Goal: Task Accomplishment & Management: Complete application form

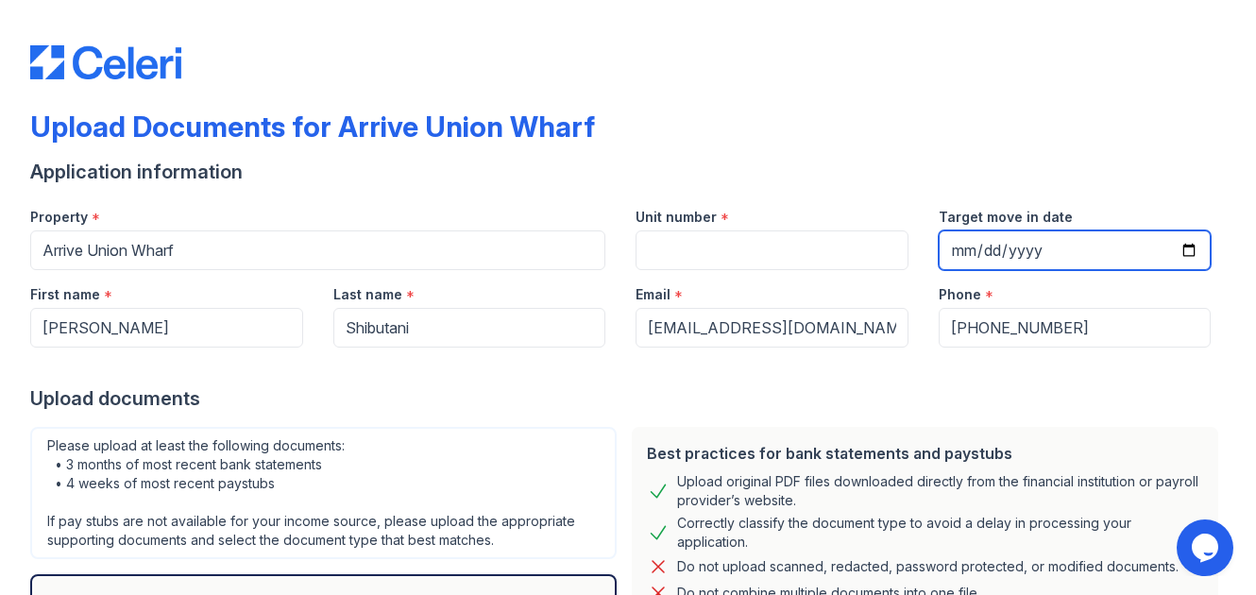
click at [1182, 247] on input "Target move in date" at bounding box center [1074, 250] width 273 height 40
type input "[DATE]"
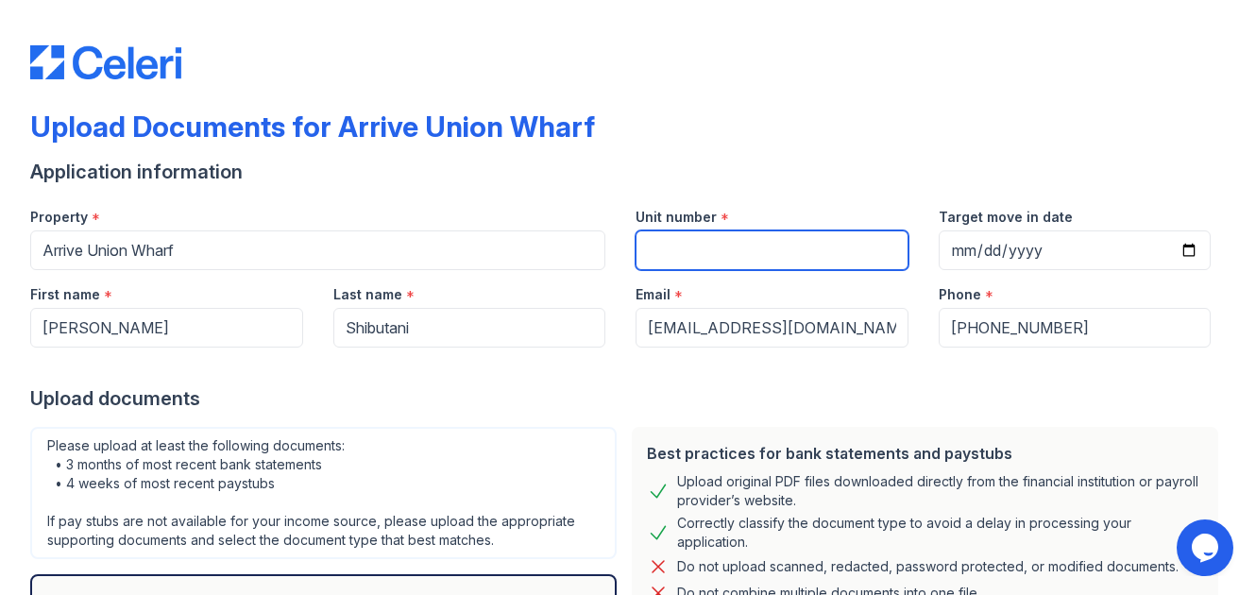
click at [647, 257] on input "Unit number" at bounding box center [771, 250] width 273 height 40
type input "465"
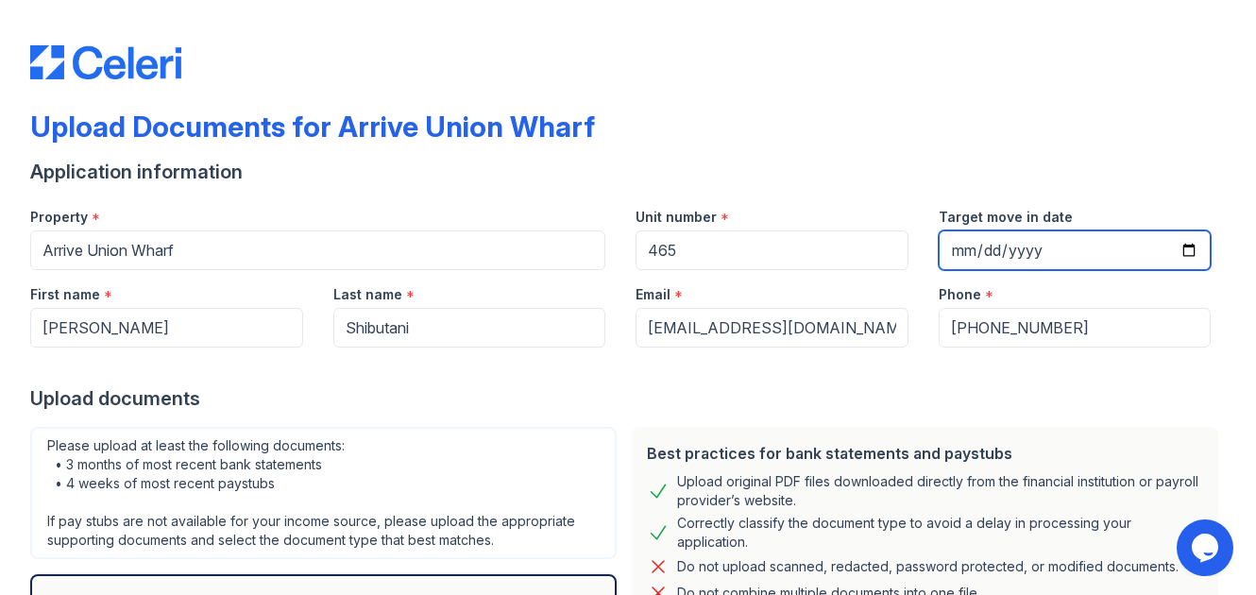
click at [1197, 248] on input "[DATE]" at bounding box center [1074, 250] width 273 height 40
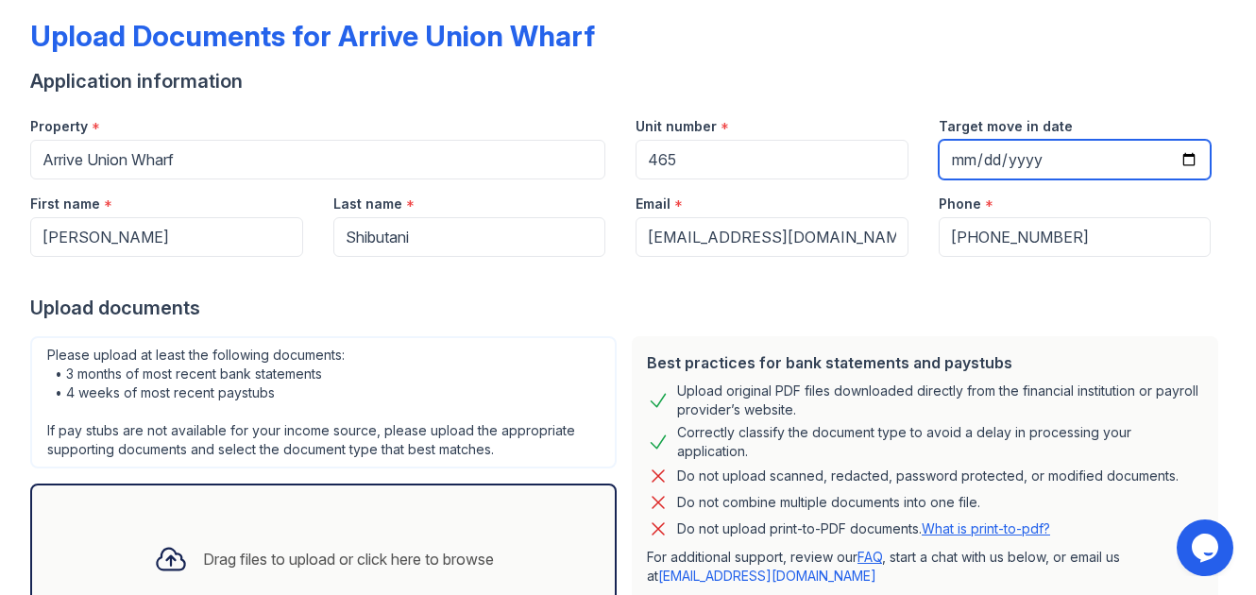
scroll to position [53, 0]
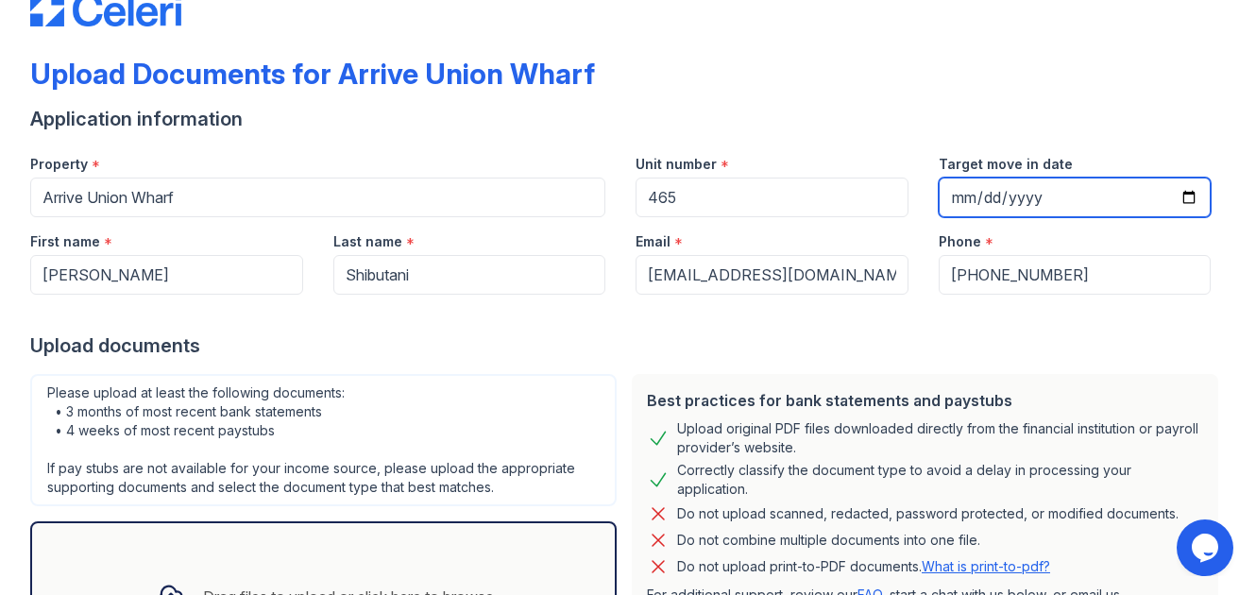
click at [1182, 190] on input "[DATE]" at bounding box center [1074, 197] width 273 height 40
type input "[DATE]"
click at [582, 351] on div "Upload documents" at bounding box center [627, 345] width 1195 height 26
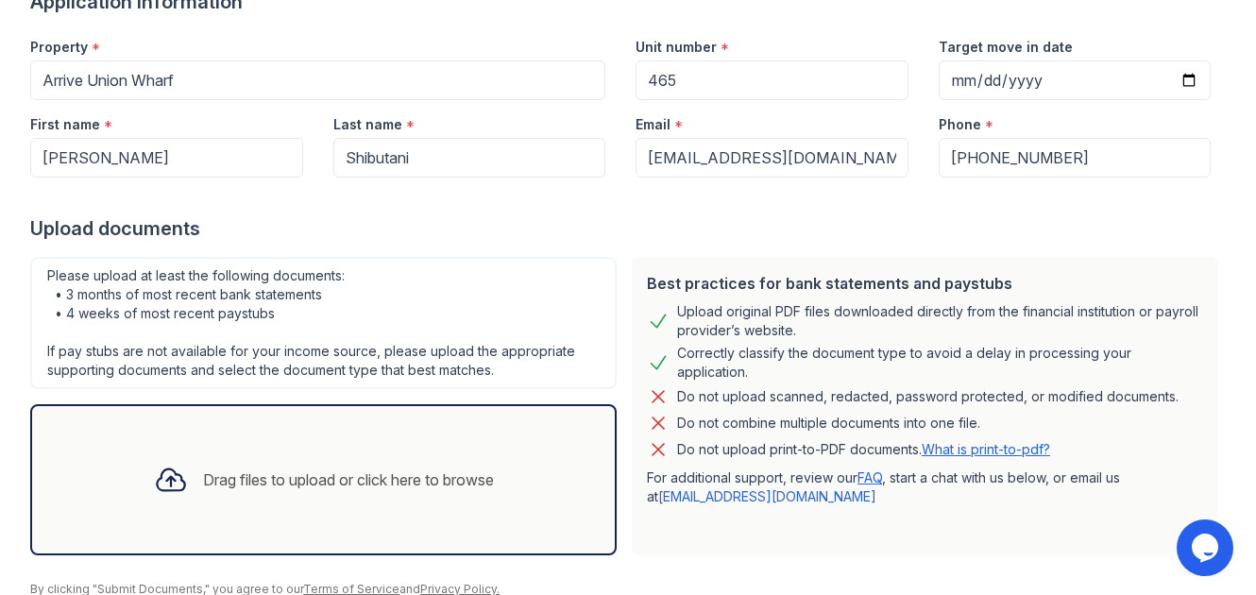
scroll to position [171, 0]
click at [245, 468] on div "Drag files to upload or click here to browse" at bounding box center [348, 478] width 291 height 23
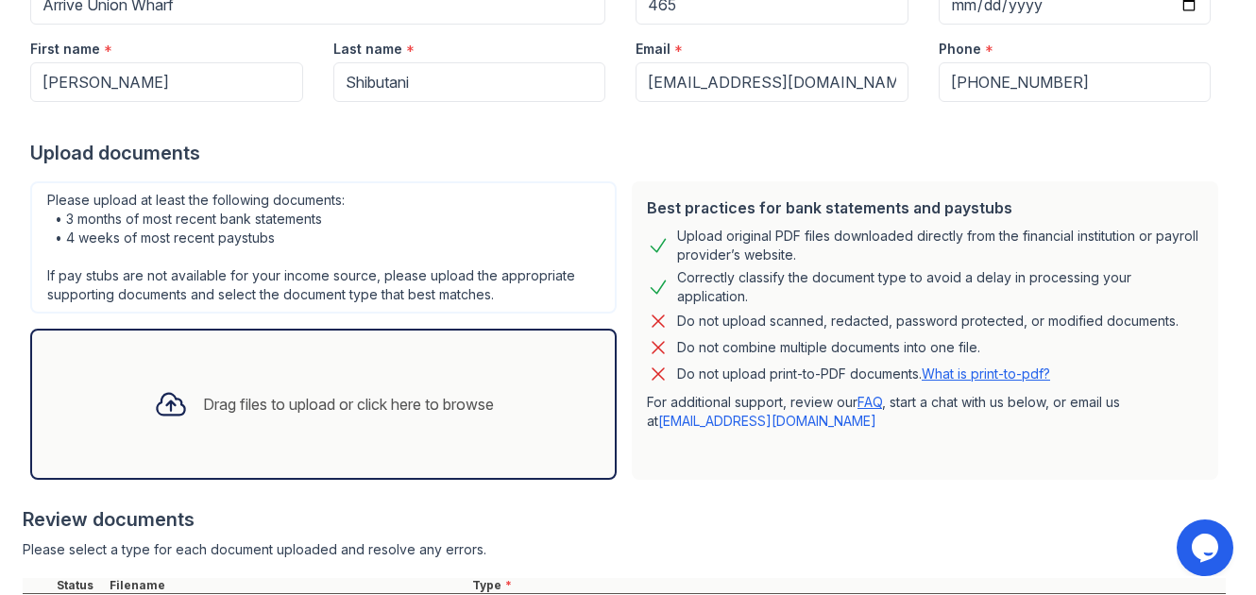
scroll to position [259, 0]
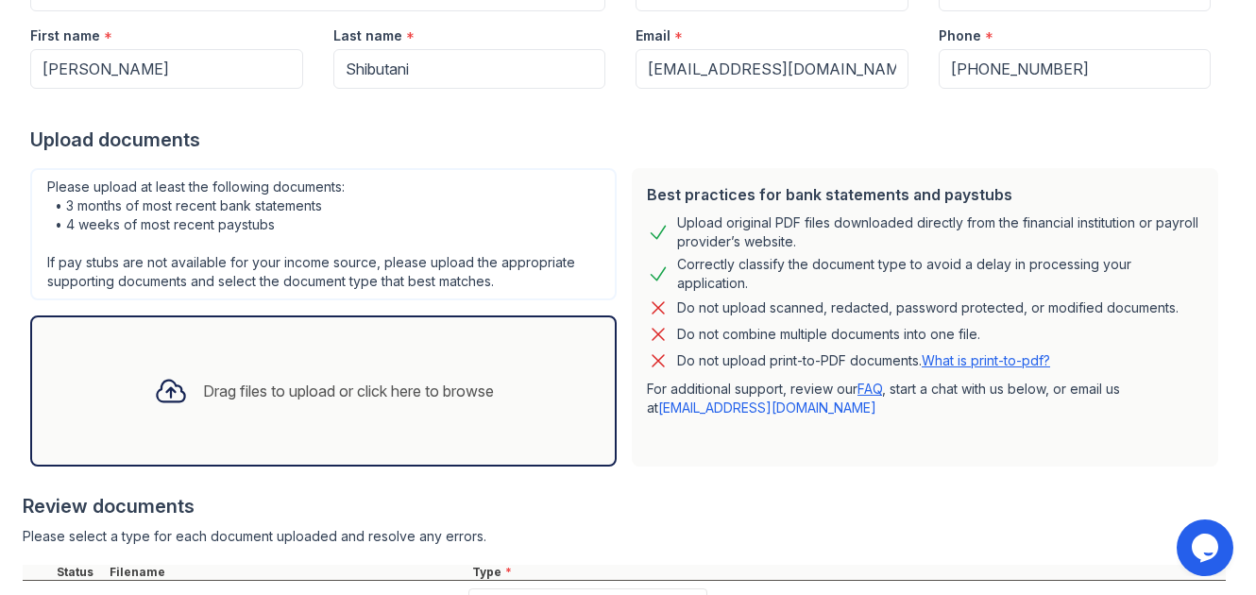
click at [250, 419] on div "Drag files to upload or click here to browse" at bounding box center [324, 391] width 370 height 64
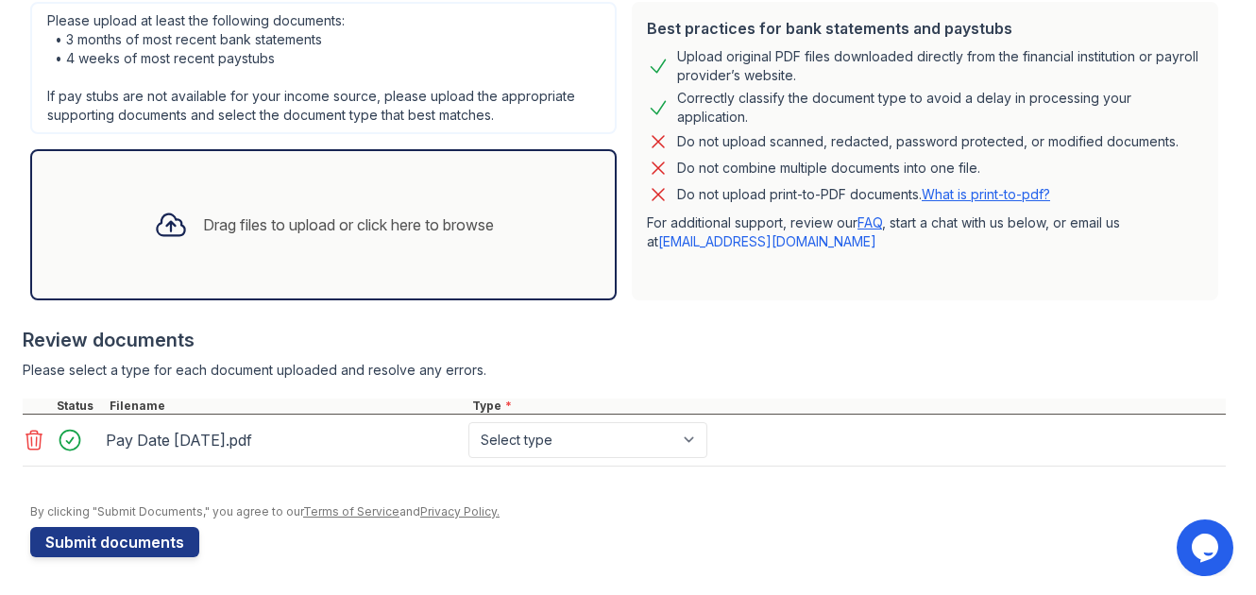
click at [205, 244] on div "Drag files to upload or click here to browse" at bounding box center [324, 225] width 370 height 64
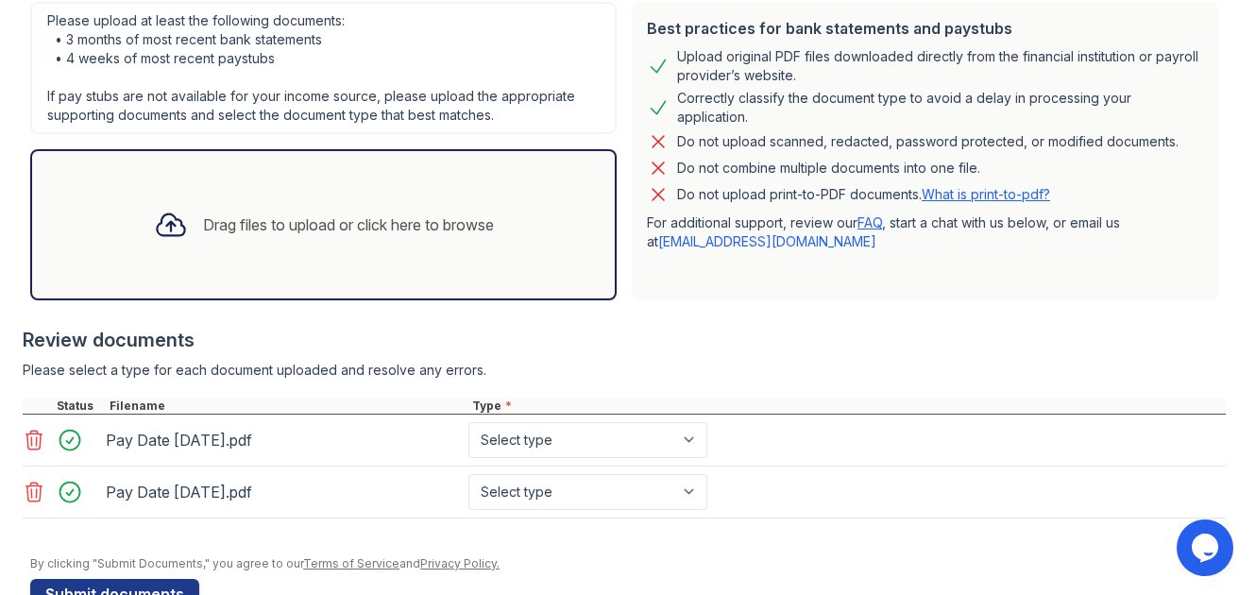
click at [231, 225] on div "Drag files to upload or click here to browse" at bounding box center [348, 224] width 291 height 23
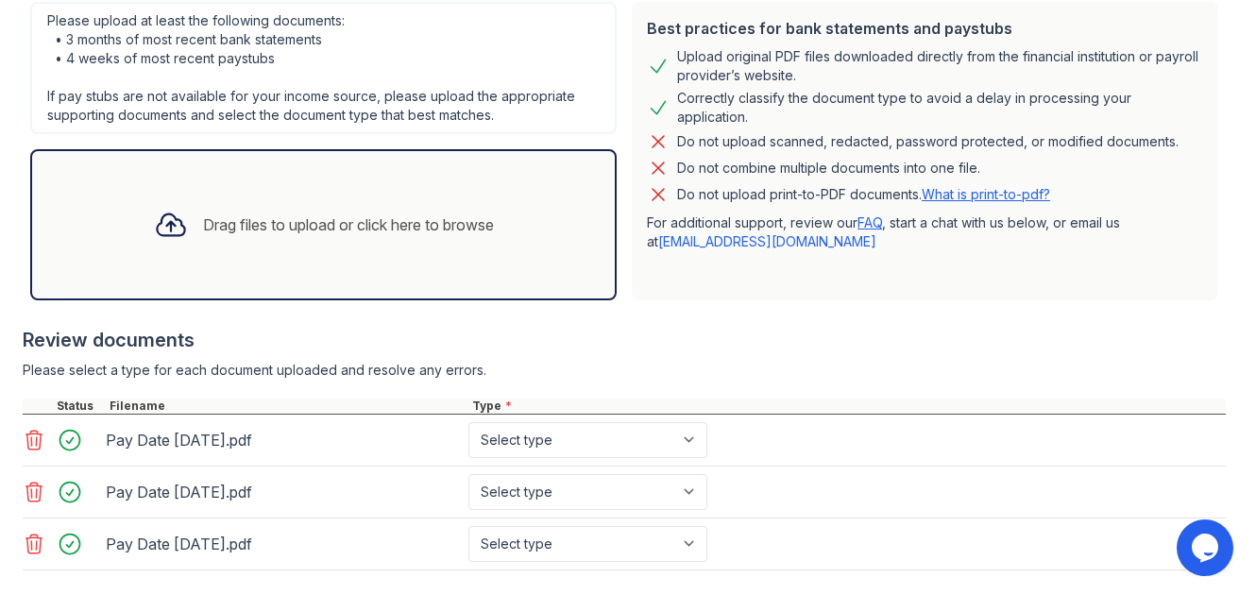
click at [230, 253] on div "Drag files to upload or click here to browse" at bounding box center [324, 225] width 370 height 64
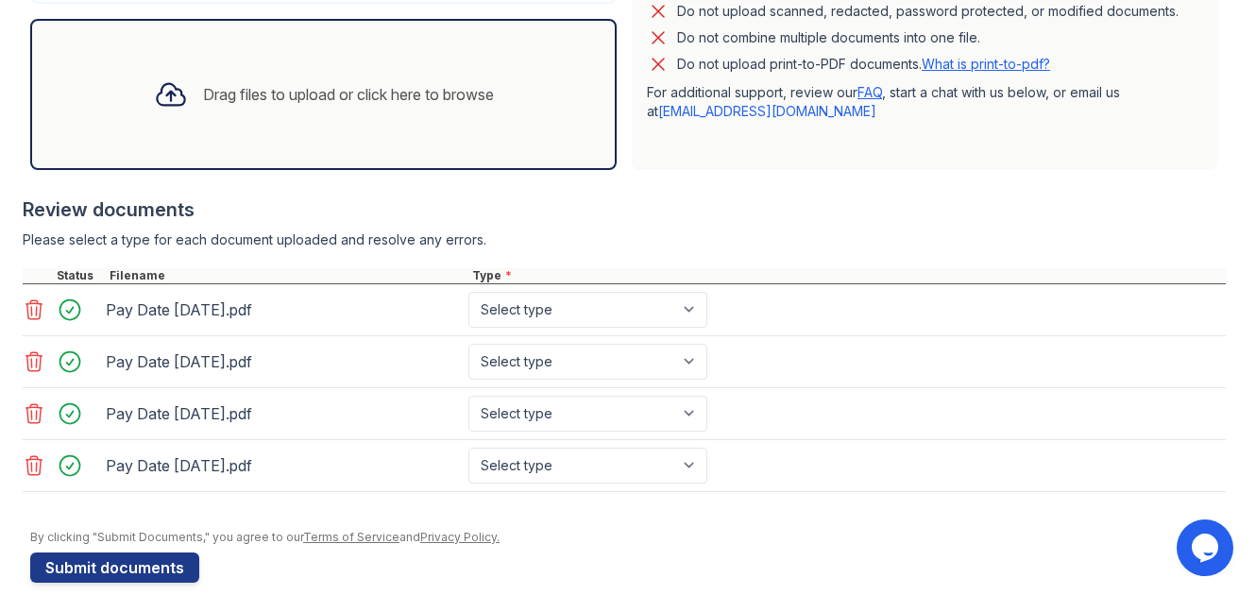
scroll to position [581, 0]
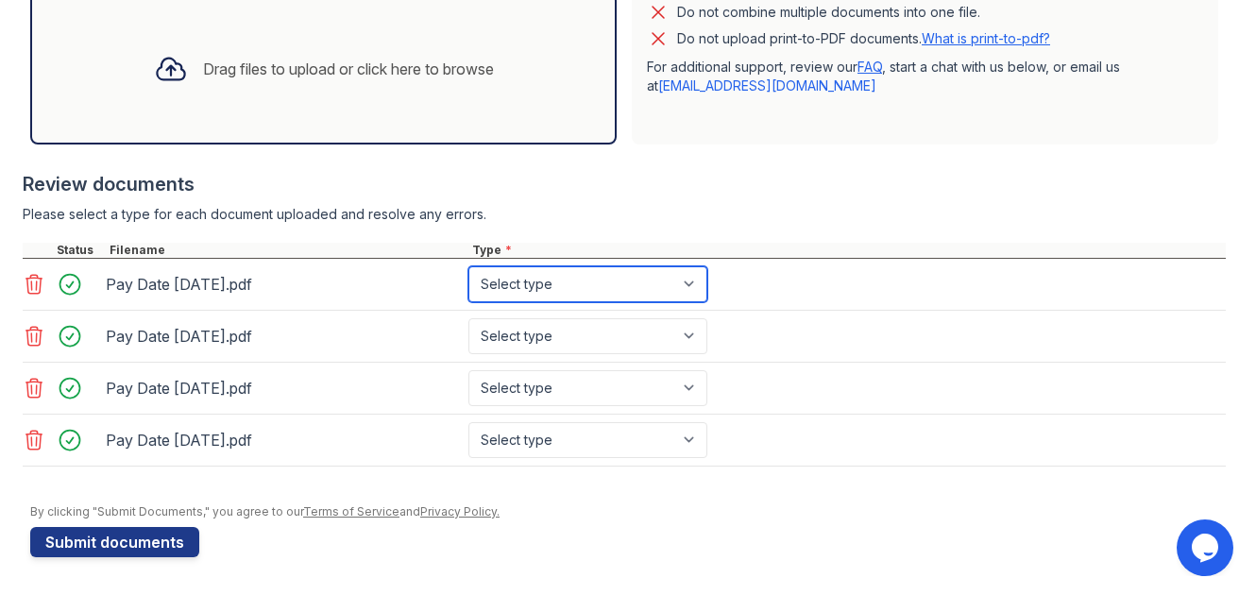
click at [551, 299] on select "Select type Paystub Bank Statement Offer Letter Tax Documents Benefit Award Let…" at bounding box center [587, 284] width 239 height 36
select select "paystub"
click at [468, 266] on select "Select type Paystub Bank Statement Offer Letter Tax Documents Benefit Award Let…" at bounding box center [587, 284] width 239 height 36
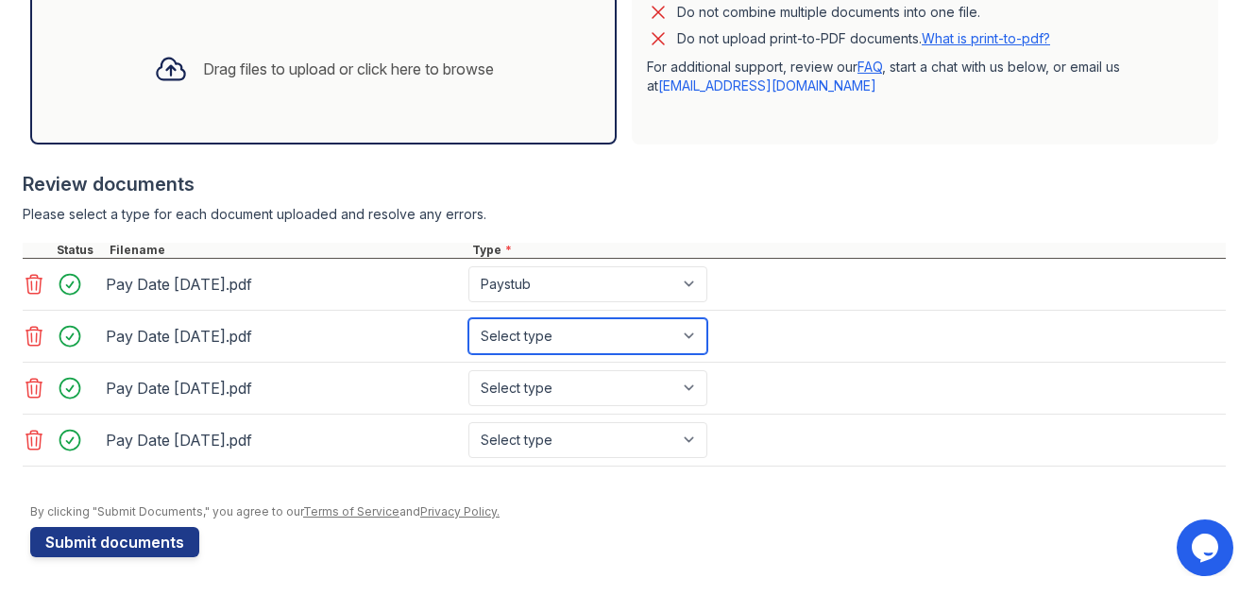
click at [548, 321] on select "Select type Paystub Bank Statement Offer Letter Tax Documents Benefit Award Let…" at bounding box center [587, 336] width 239 height 36
select select "paystub"
click at [468, 318] on select "Select type Paystub Bank Statement Offer Letter Tax Documents Benefit Award Let…" at bounding box center [587, 336] width 239 height 36
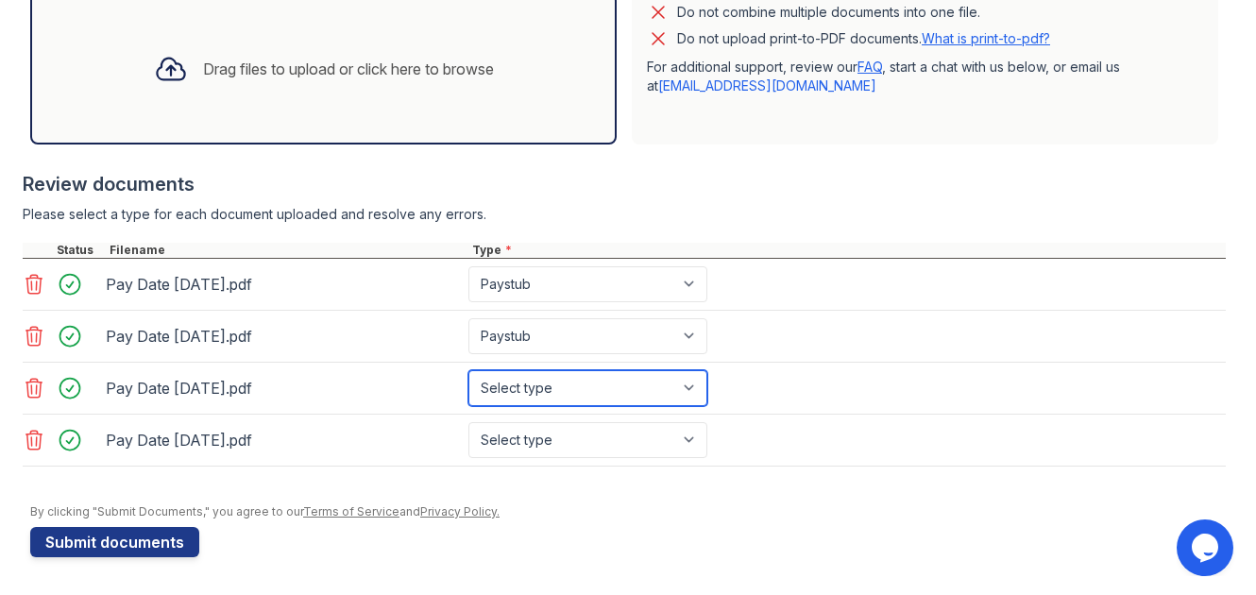
click at [536, 373] on select "Select type Paystub Bank Statement Offer Letter Tax Documents Benefit Award Let…" at bounding box center [587, 388] width 239 height 36
select select "paystub"
click at [468, 370] on select "Select type Paystub Bank Statement Offer Letter Tax Documents Benefit Award Let…" at bounding box center [587, 388] width 239 height 36
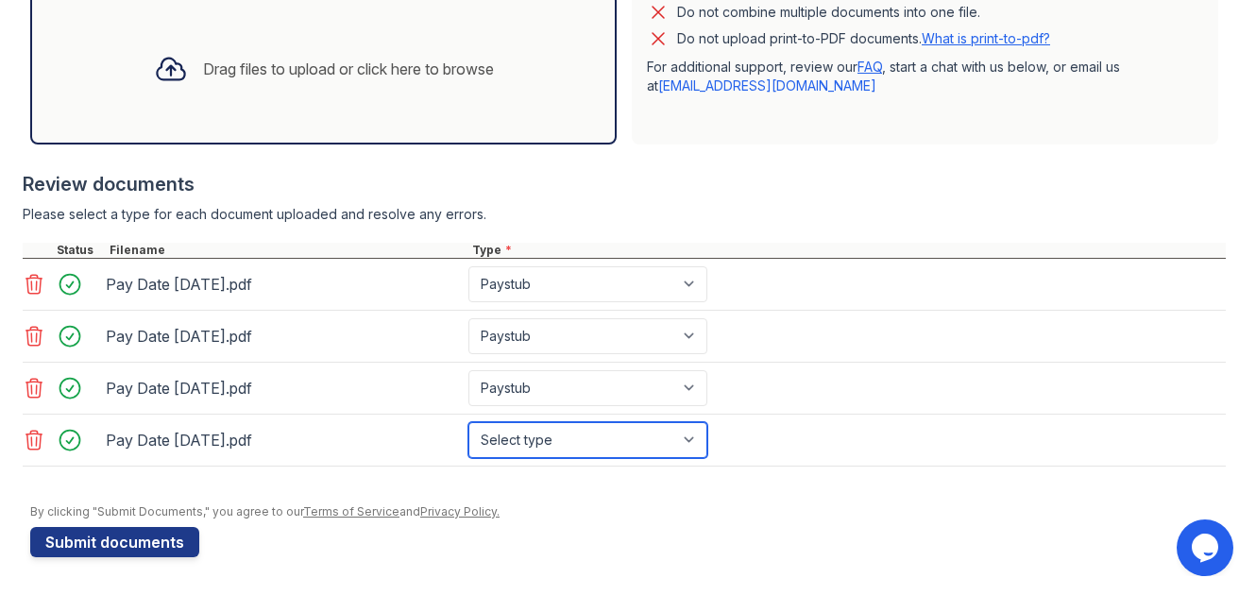
click at [530, 437] on select "Select type Paystub Bank Statement Offer Letter Tax Documents Benefit Award Let…" at bounding box center [587, 440] width 239 height 36
select select "paystub"
click at [468, 422] on select "Select type Paystub Bank Statement Offer Letter Tax Documents Benefit Award Let…" at bounding box center [587, 440] width 239 height 36
click at [620, 194] on div "Review documents" at bounding box center [624, 184] width 1203 height 26
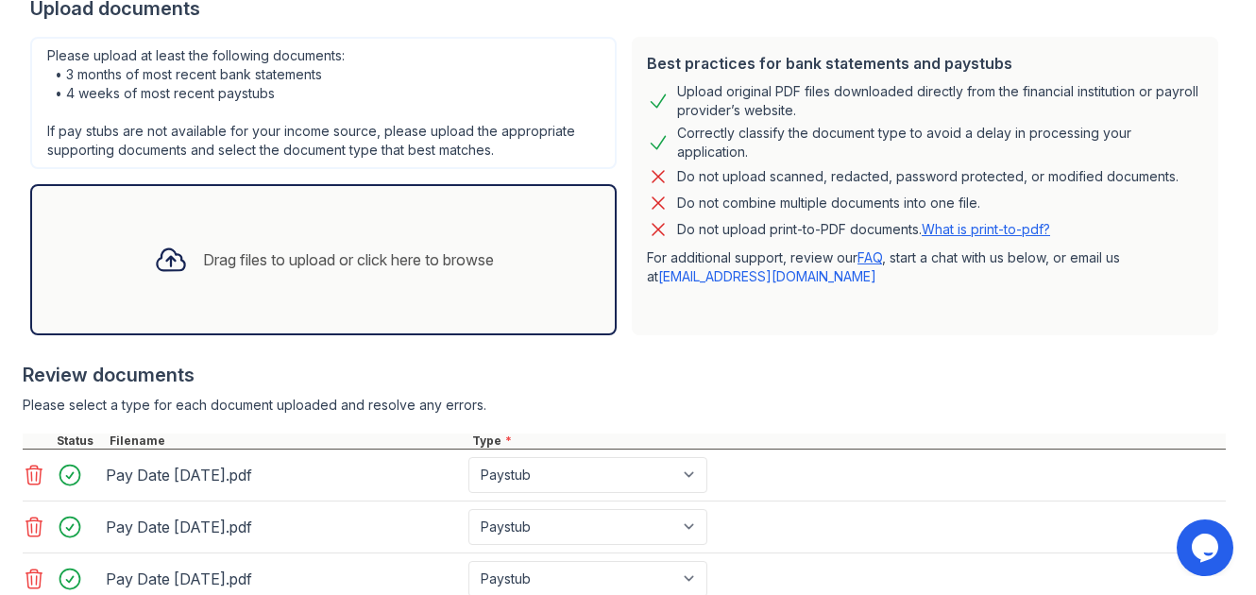
scroll to position [410, 0]
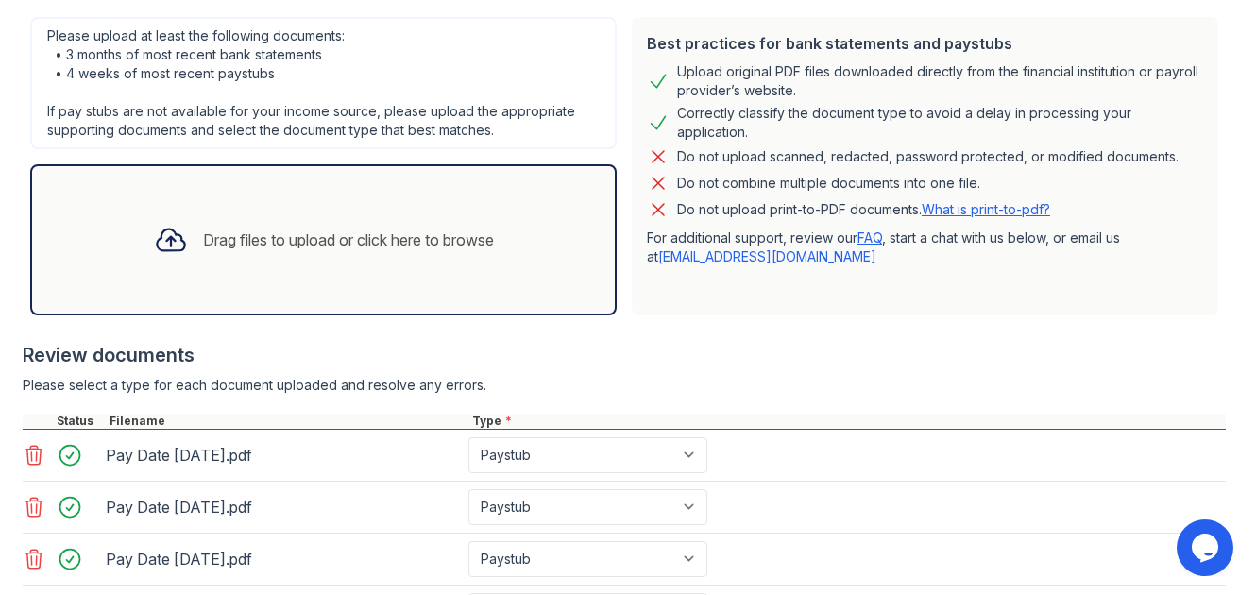
click at [209, 255] on div "Drag files to upload or click here to browse" at bounding box center [324, 240] width 370 height 64
click at [233, 235] on div "Drag files to upload or click here to browse" at bounding box center [348, 239] width 291 height 23
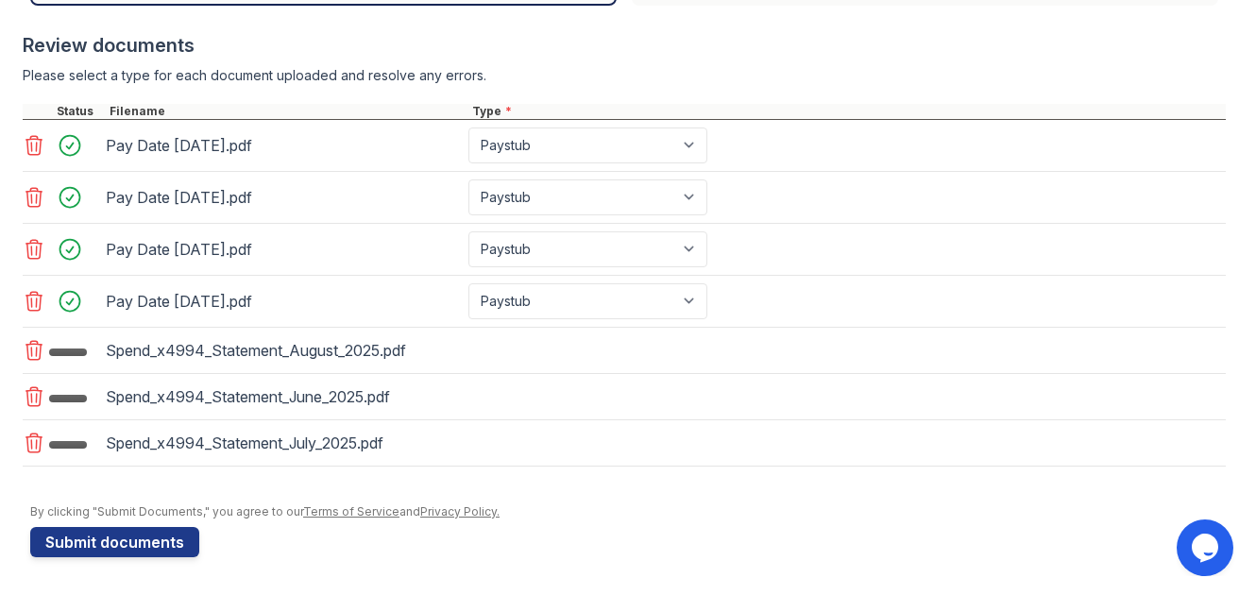
scroll to position [736, 0]
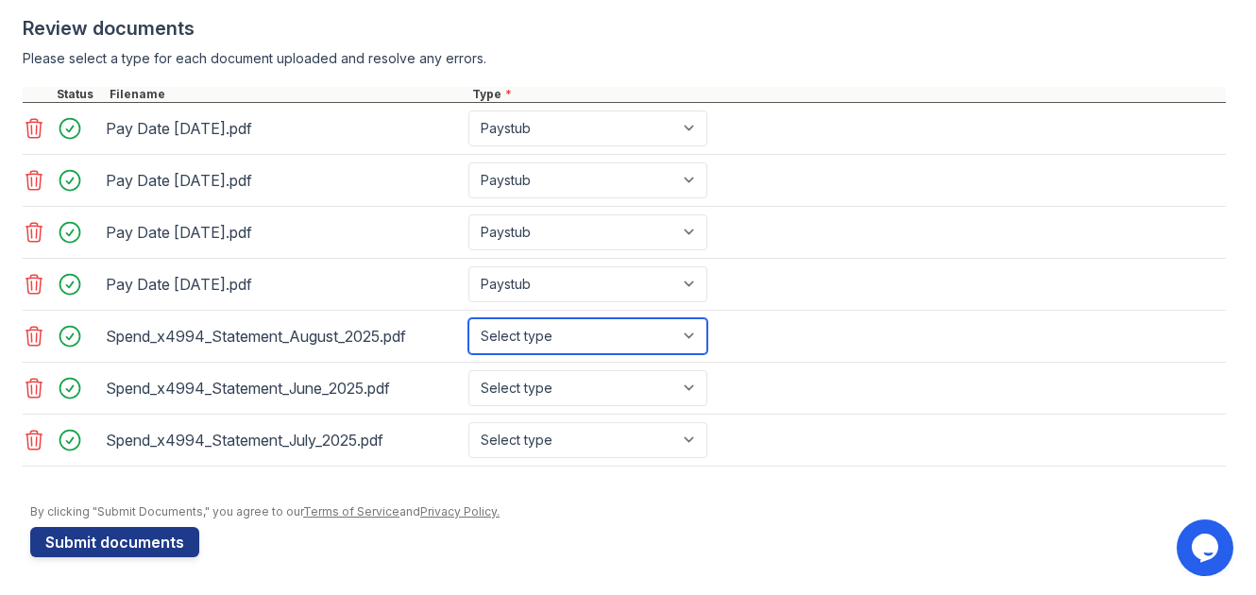
click at [578, 337] on select "Select type Paystub Bank Statement Offer Letter Tax Documents Benefit Award Let…" at bounding box center [587, 336] width 239 height 36
select select "bank_statement"
click at [468, 318] on select "Select type Paystub Bank Statement Offer Letter Tax Documents Benefit Award Let…" at bounding box center [587, 336] width 239 height 36
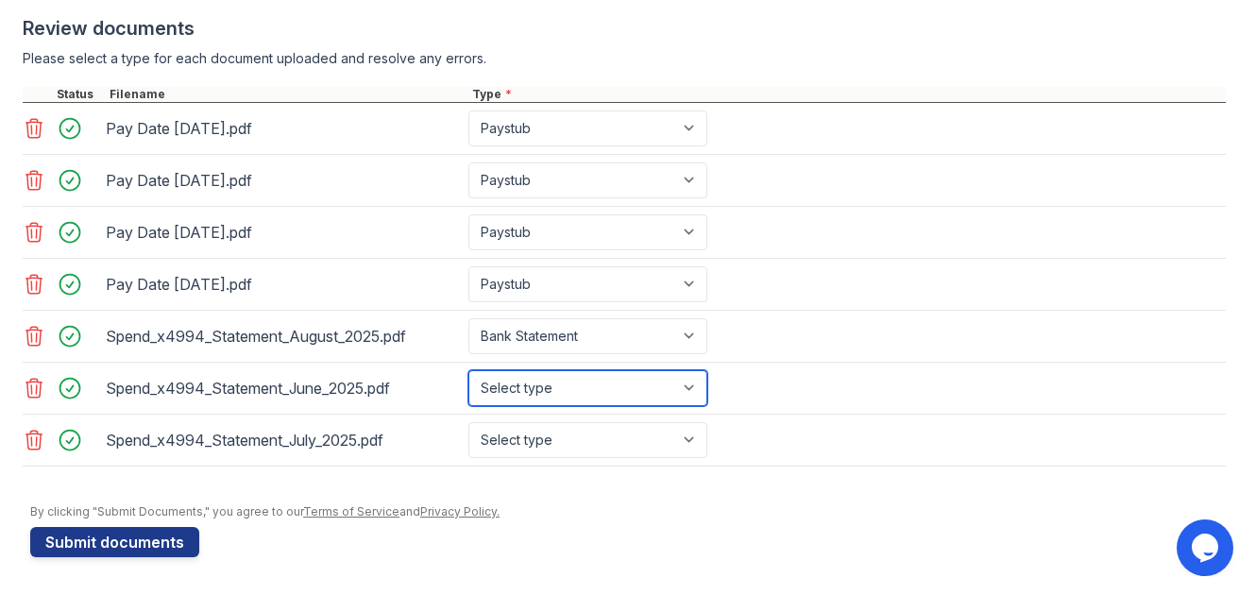
click at [551, 394] on select "Select type Paystub Bank Statement Offer Letter Tax Documents Benefit Award Let…" at bounding box center [587, 388] width 239 height 36
select select "bank_statement"
click at [468, 370] on select "Select type Paystub Bank Statement Offer Letter Tax Documents Benefit Award Let…" at bounding box center [587, 388] width 239 height 36
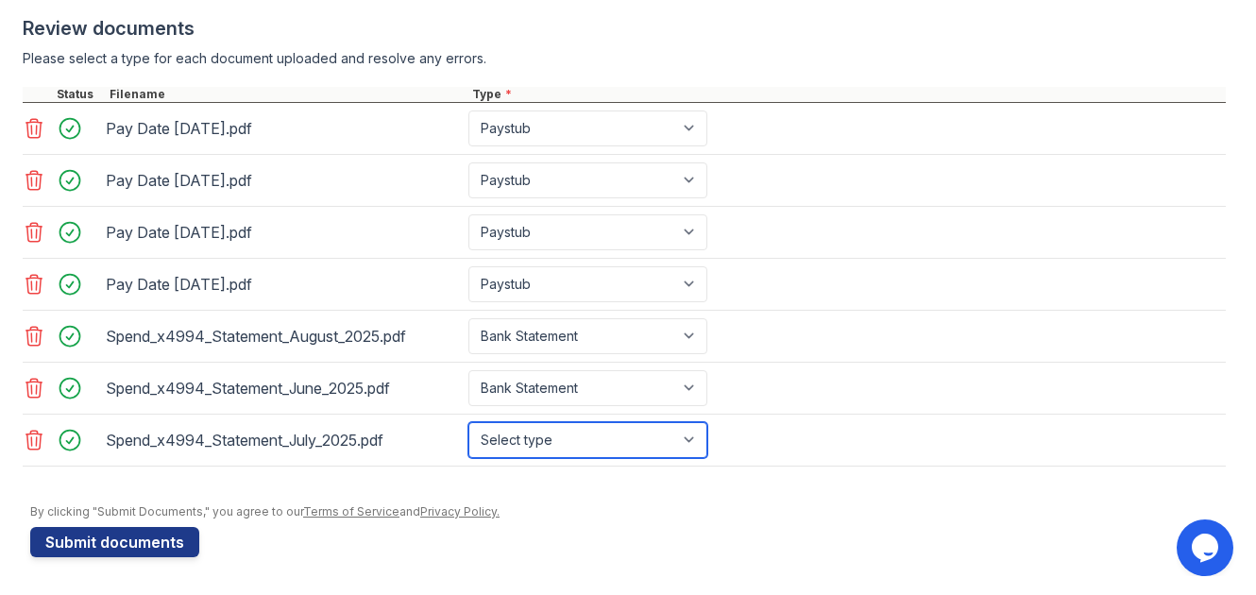
click at [531, 434] on select "Select type Paystub Bank Statement Offer Letter Tax Documents Benefit Award Let…" at bounding box center [587, 440] width 239 height 36
select select "bank_statement"
click at [468, 422] on select "Select type Paystub Bank Statement Offer Letter Tax Documents Benefit Award Let…" at bounding box center [587, 440] width 239 height 36
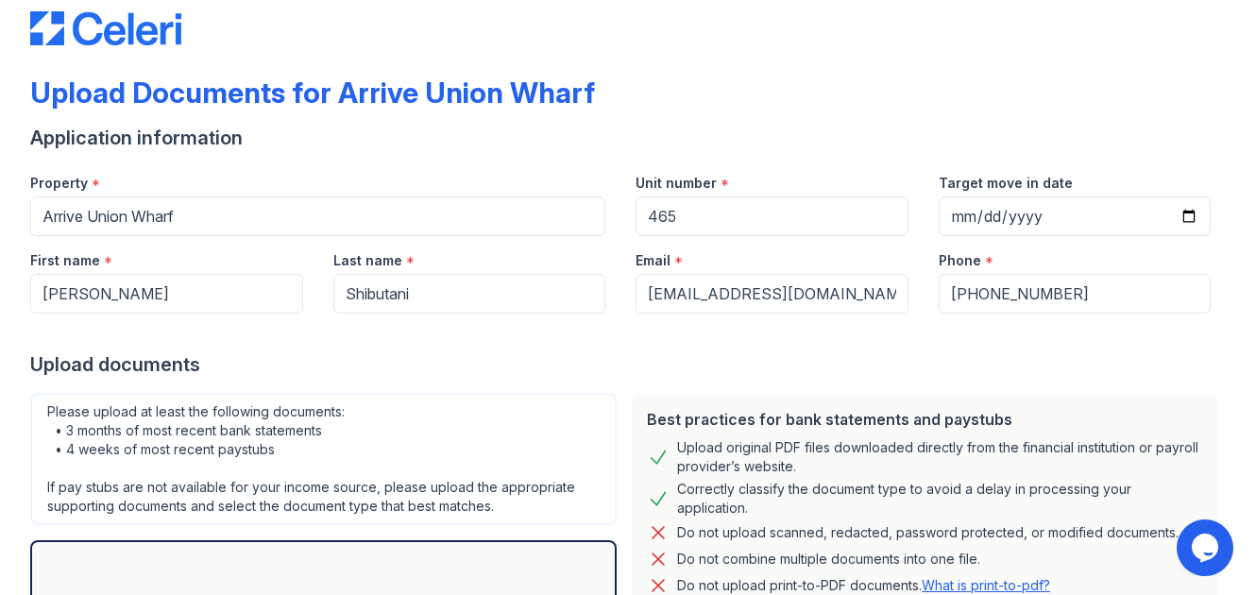
scroll to position [16, 0]
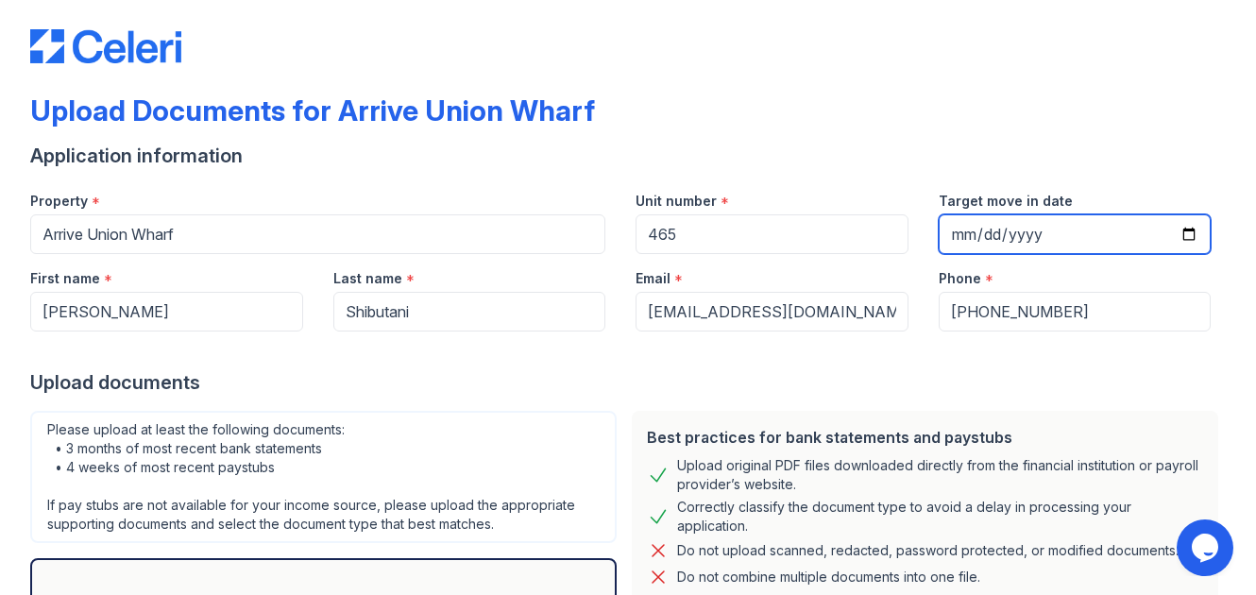
click at [1170, 229] on input "[DATE]" at bounding box center [1074, 234] width 273 height 40
click at [1192, 237] on input "[DATE]" at bounding box center [1074, 234] width 273 height 40
type input "[DATE]"
click at [913, 387] on div "Upload documents" at bounding box center [627, 382] width 1195 height 26
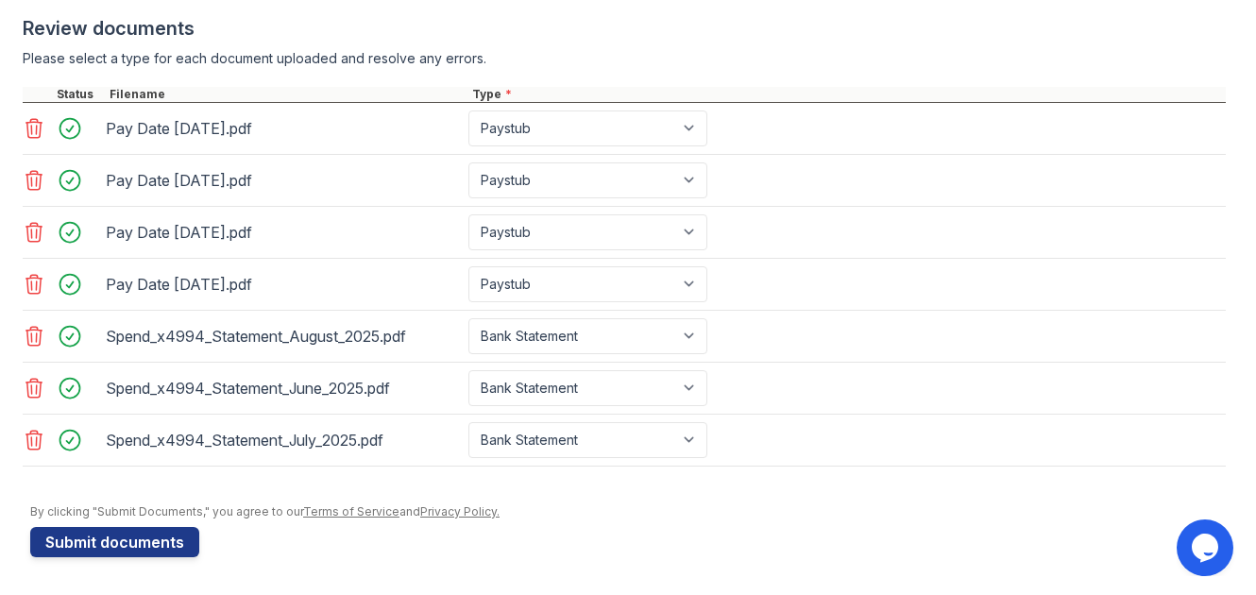
scroll to position [735, 0]
click at [136, 544] on button "Submit documents" at bounding box center [114, 543] width 169 height 30
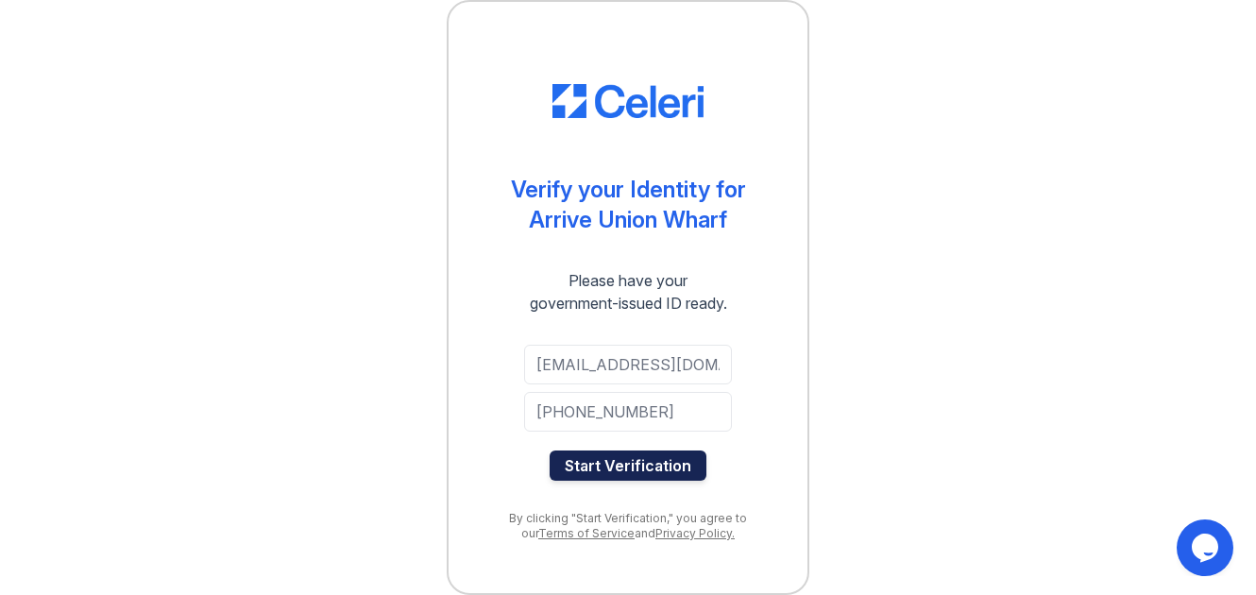
click at [606, 467] on button "Start Verification" at bounding box center [627, 465] width 157 height 30
